Goal: Task Accomplishment & Management: Manage account settings

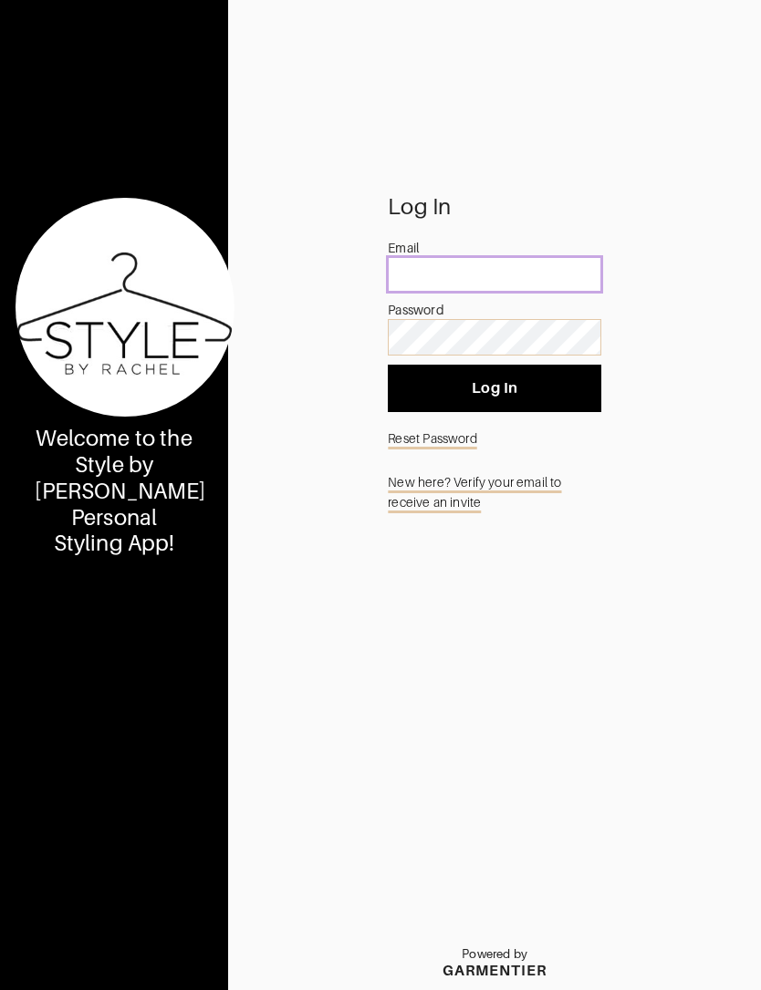
click at [520, 292] on input "email" at bounding box center [494, 274] width 213 height 35
type input "[EMAIL_ADDRESS][DOMAIN_NAME]"
click at [564, 398] on span "Log In" at bounding box center [494, 388] width 184 height 18
click at [443, 456] on link "Reset Password" at bounding box center [494, 438] width 213 height 35
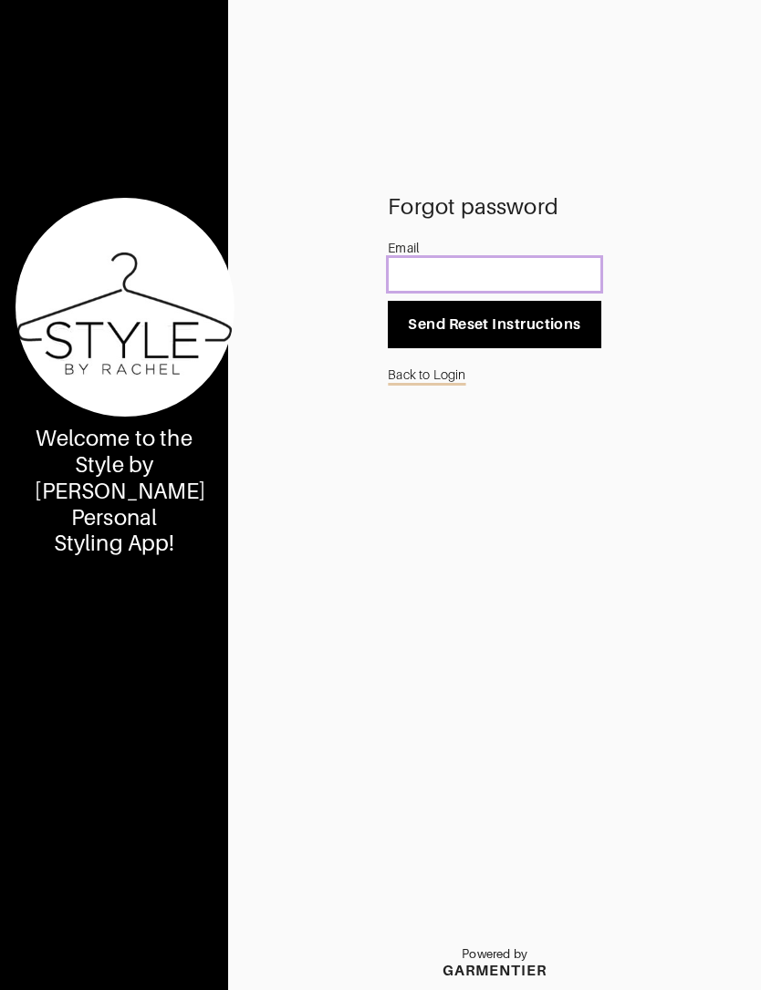
click at [528, 292] on input "email" at bounding box center [494, 274] width 213 height 35
type input "[EMAIL_ADDRESS][DOMAIN_NAME]"
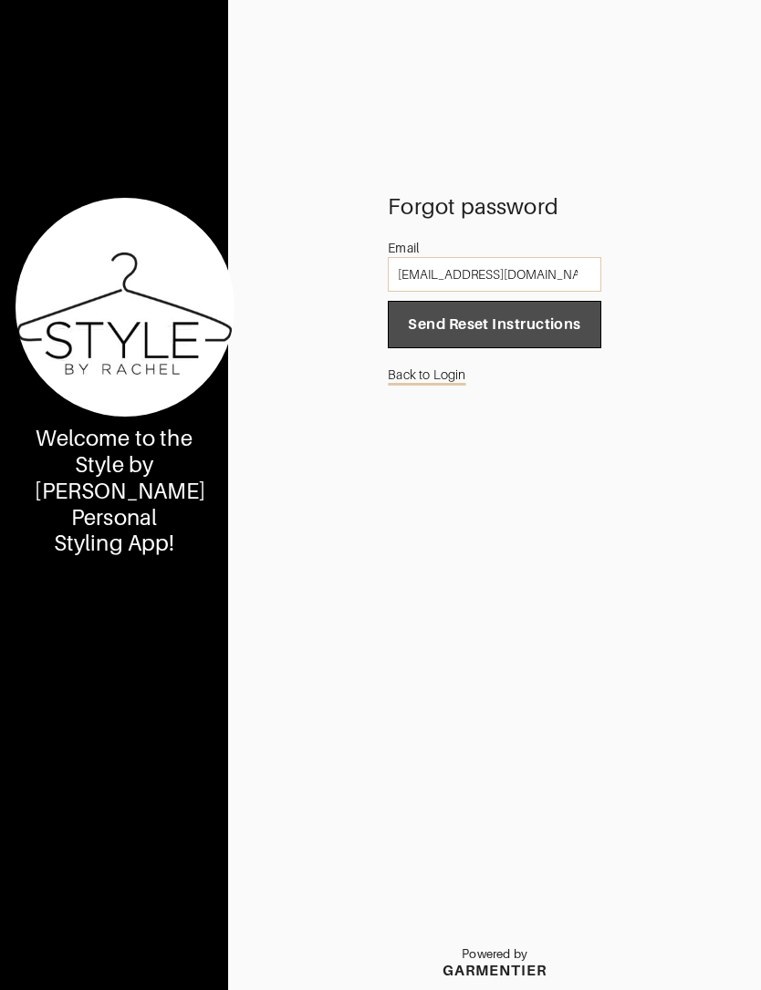
click at [549, 334] on span "Send Reset Instructions" at bounding box center [494, 325] width 184 height 18
